Goal: Use online tool/utility

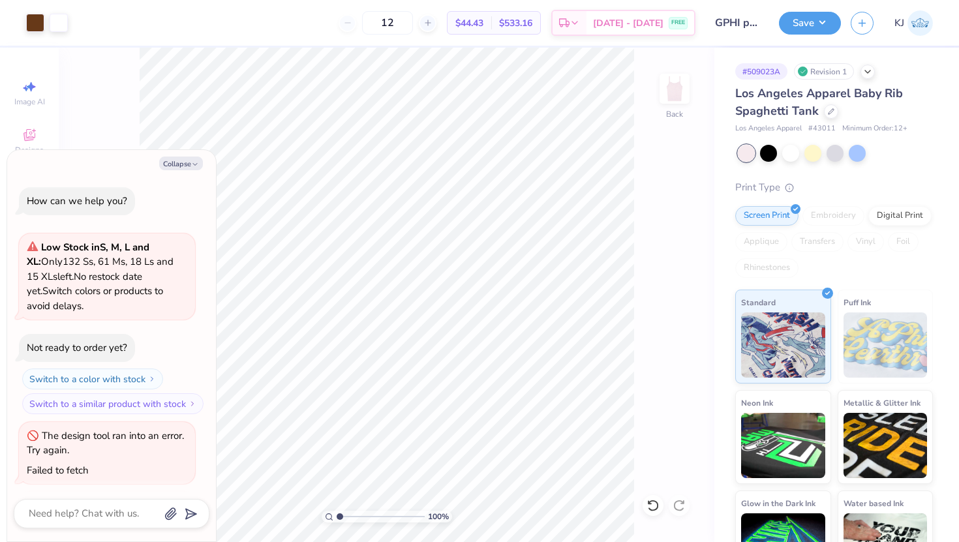
scroll to position [2521, 0]
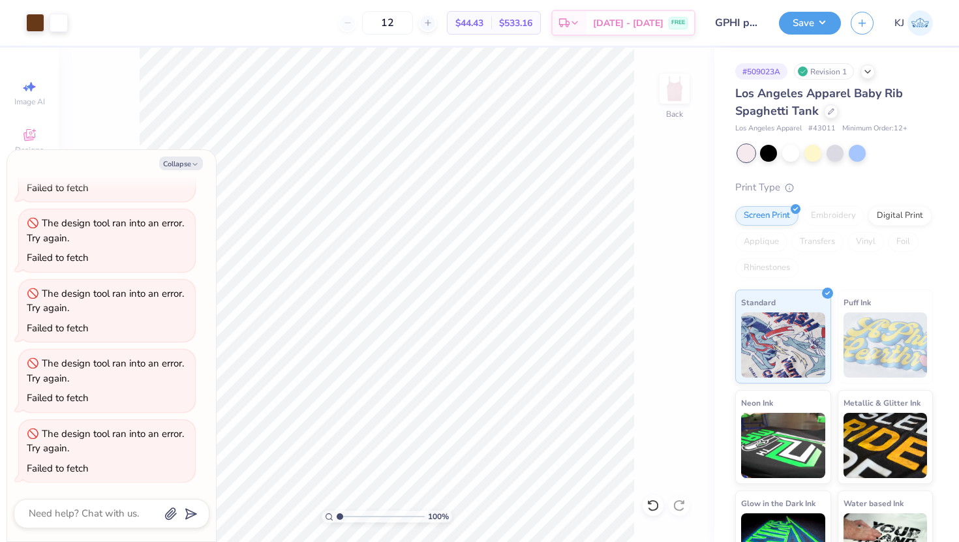
type textarea "x"
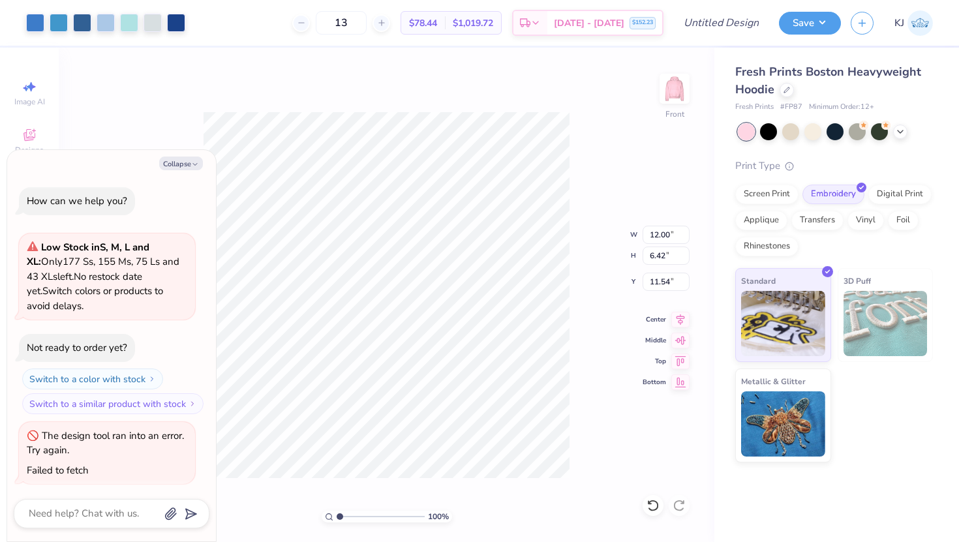
scroll to position [2, 0]
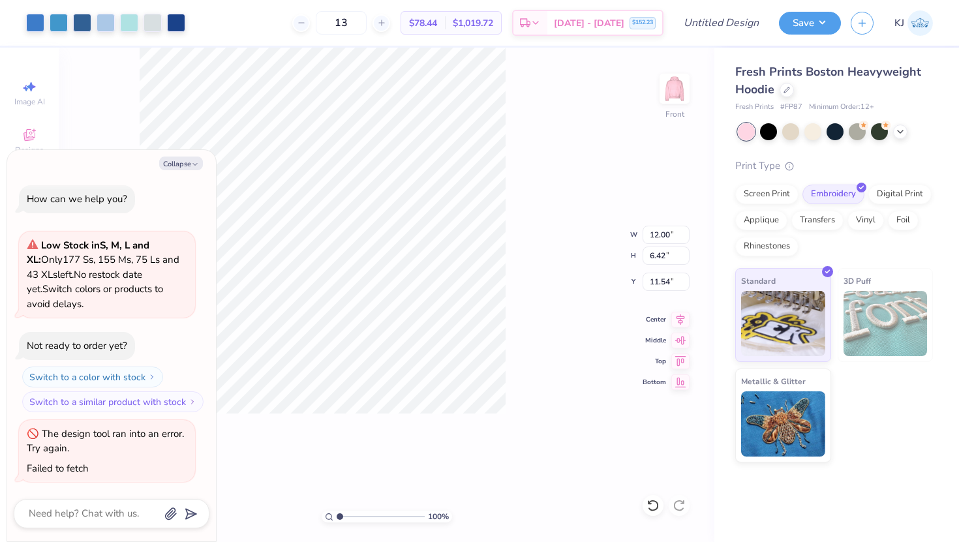
type textarea "x"
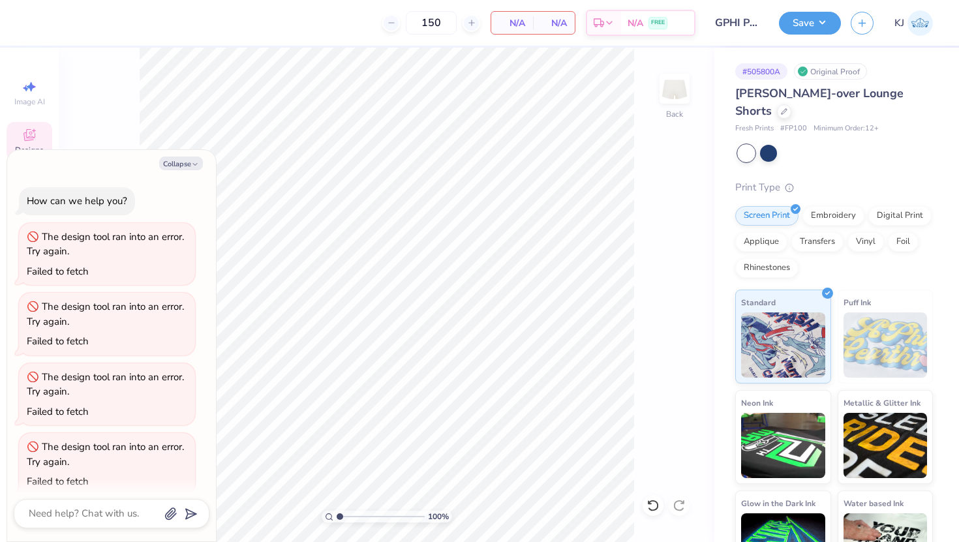
scroll to position [2397, 0]
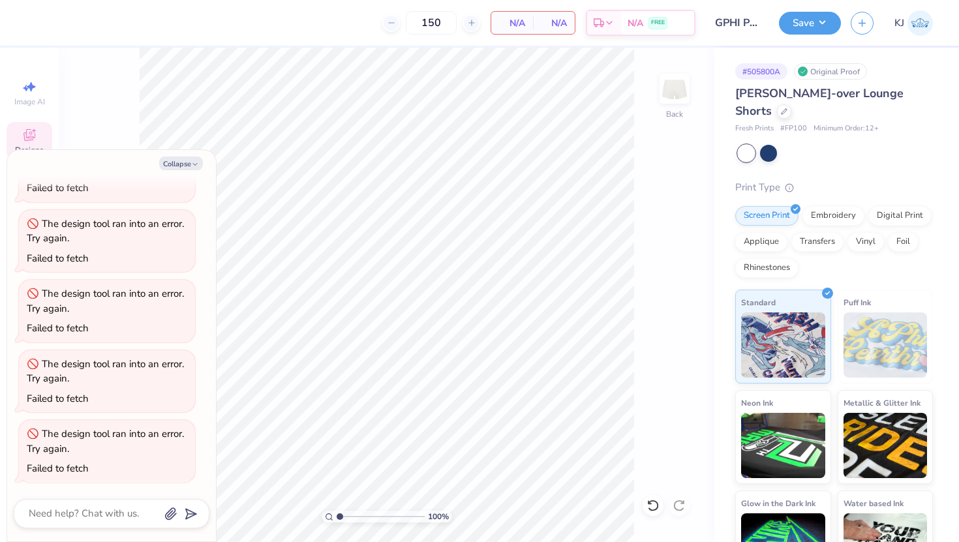
type textarea "x"
